Goal: Find contact information: Find contact information

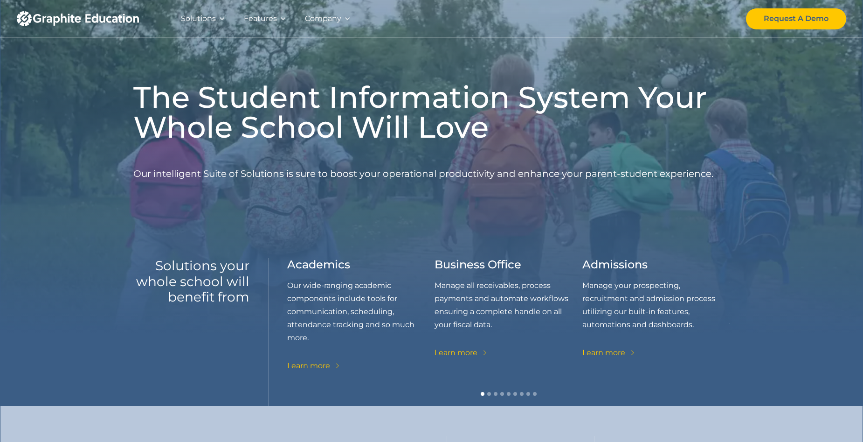
click at [333, 18] on div "Company" at bounding box center [323, 18] width 36 height 13
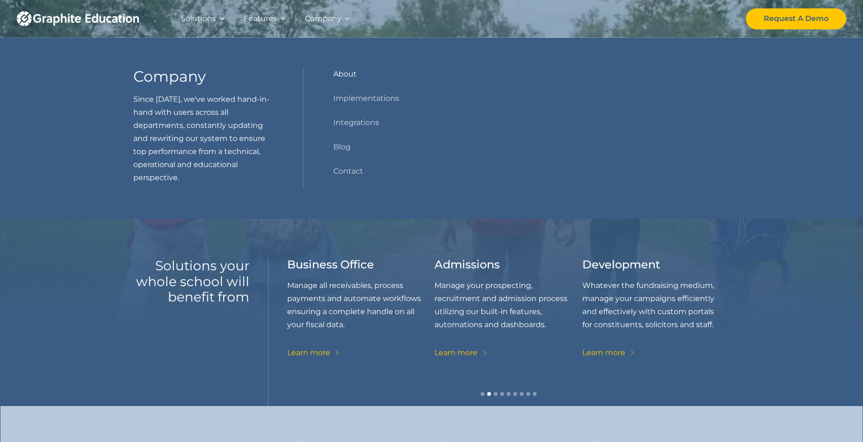
click at [346, 77] on link "About" at bounding box center [344, 74] width 23 height 13
click at [347, 166] on link "Contact" at bounding box center [348, 171] width 30 height 13
click at [194, 231] on div "The Student Information System Your Whole School Will Love Our intelligent Suit…" at bounding box center [431, 203] width 597 height 406
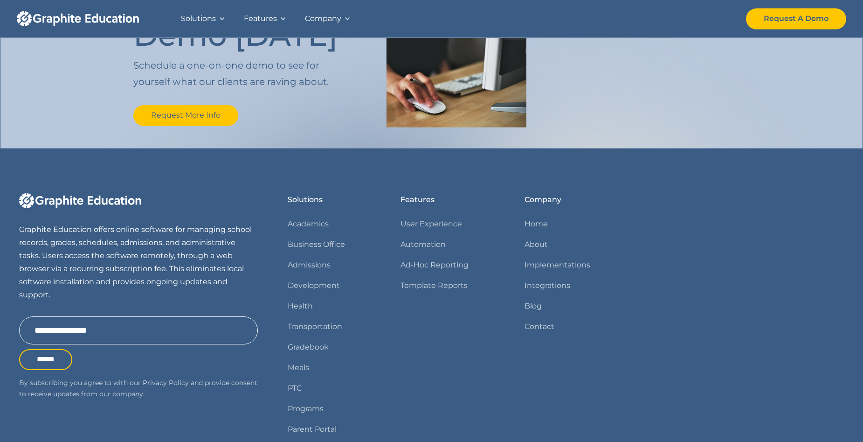
scroll to position [1093, 0]
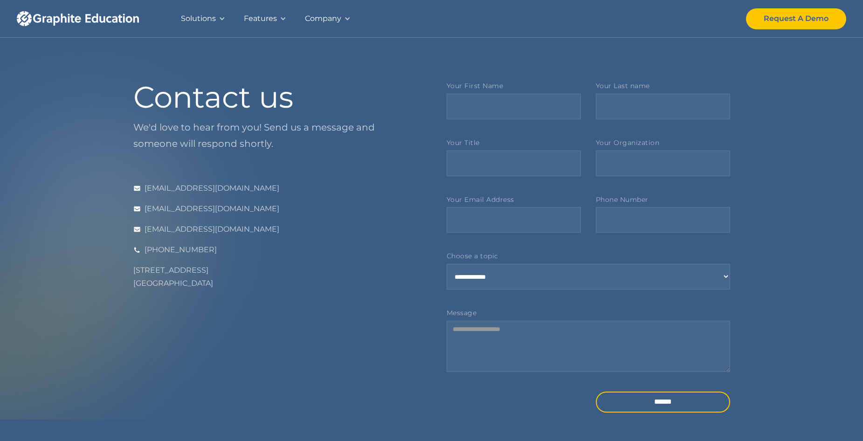
click at [177, 283] on div "[STREET_ADDRESS]" at bounding box center [275, 277] width 284 height 26
copy div "[GEOGRAPHIC_DATA]"
